Goal: Task Accomplishment & Management: Manage account settings

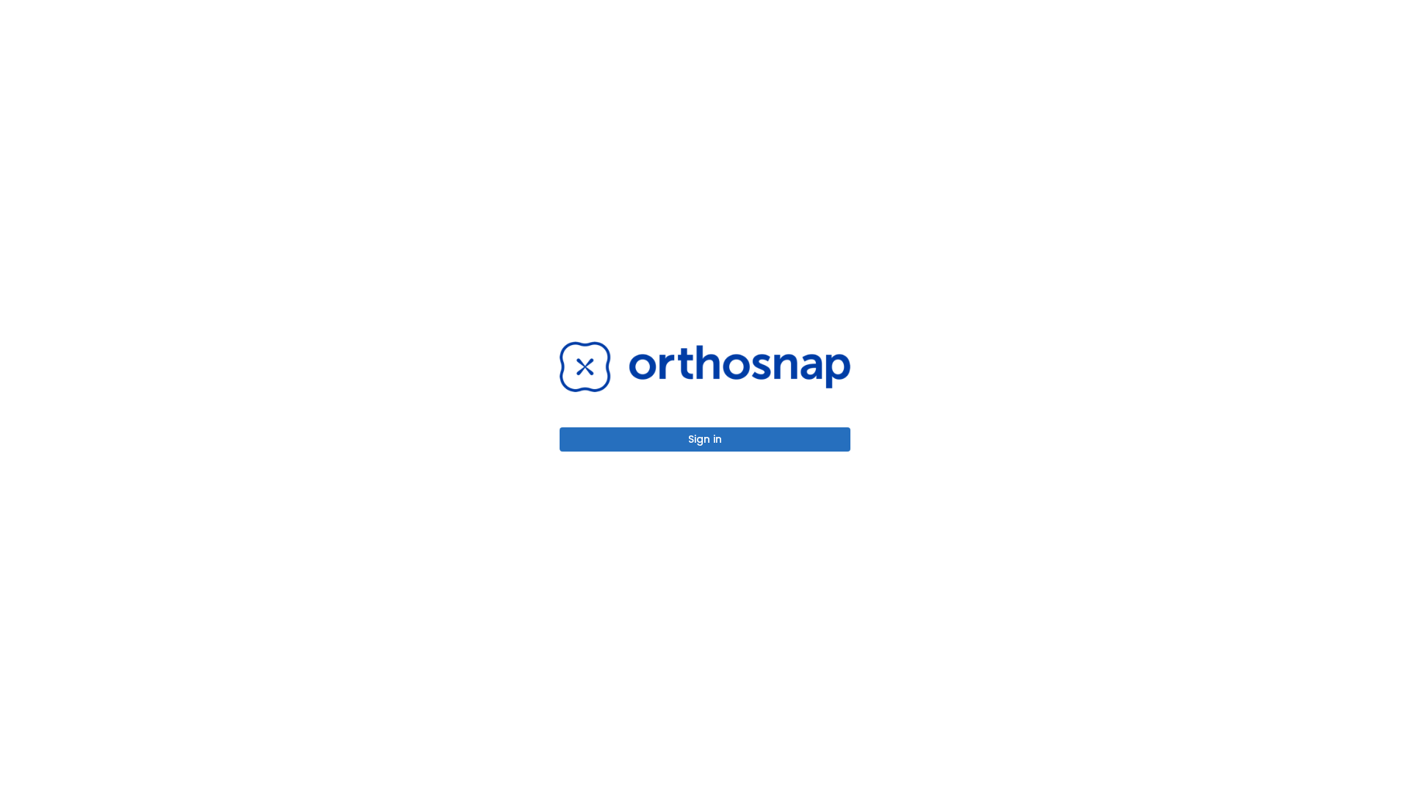
click at [705, 439] on button "Sign in" at bounding box center [704, 439] width 291 height 24
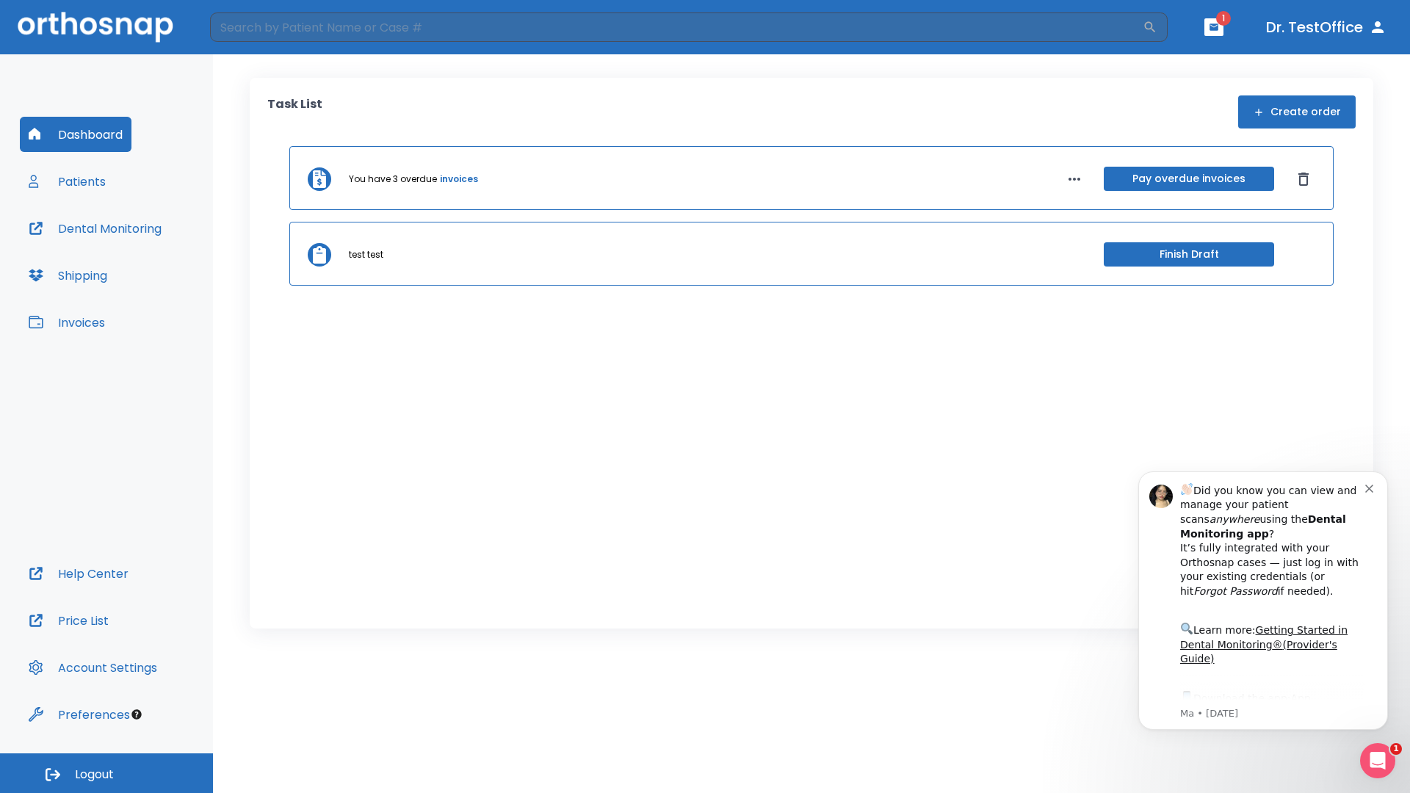
click at [106, 773] on span "Logout" at bounding box center [94, 775] width 39 height 16
